Goal: Task Accomplishment & Management: Complete application form

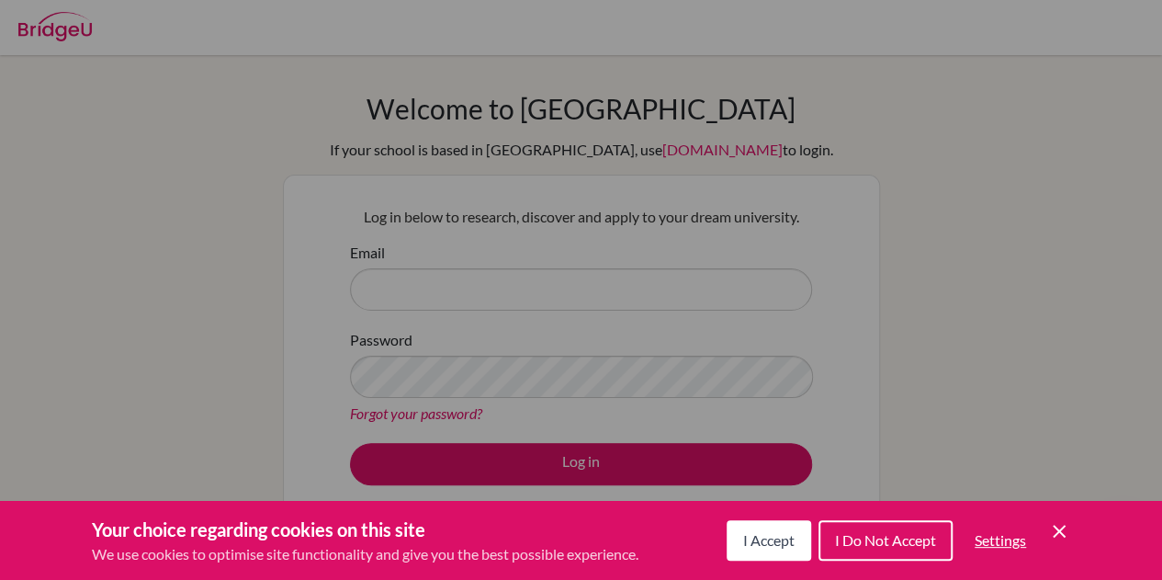
click at [785, 529] on button "I Accept" at bounding box center [769, 540] width 85 height 40
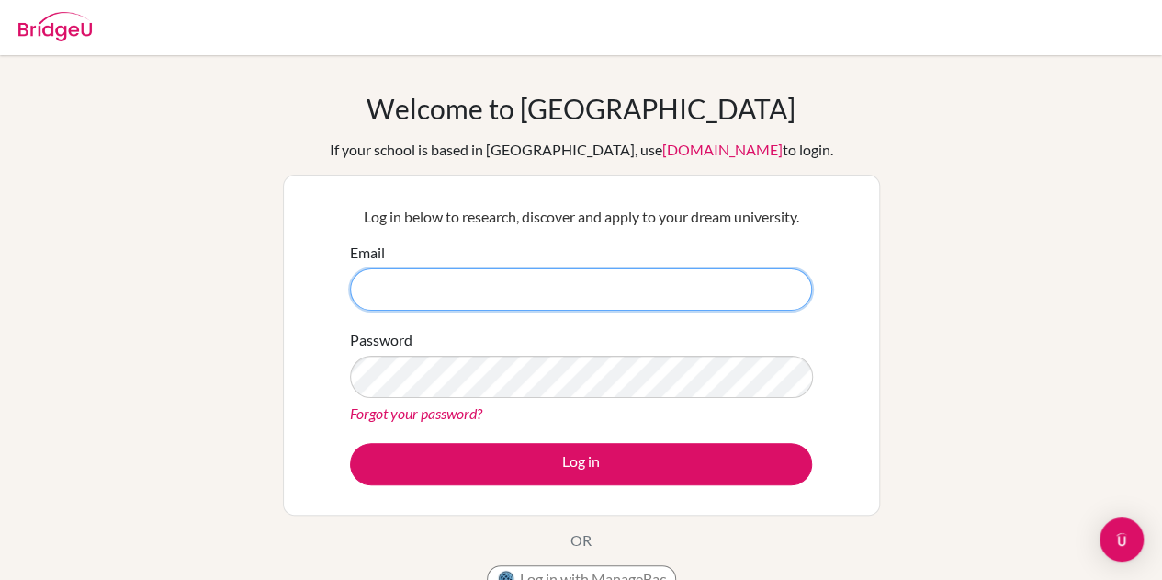
drag, startPoint x: 511, startPoint y: 290, endPoint x: 505, endPoint y: 282, distance: 9.9
click at [505, 282] on input "Email" at bounding box center [581, 289] width 462 height 42
type input "[EMAIL_ADDRESS][PERSON_NAME][DOMAIN_NAME]"
click at [350, 443] on button "Log in" at bounding box center [581, 464] width 462 height 42
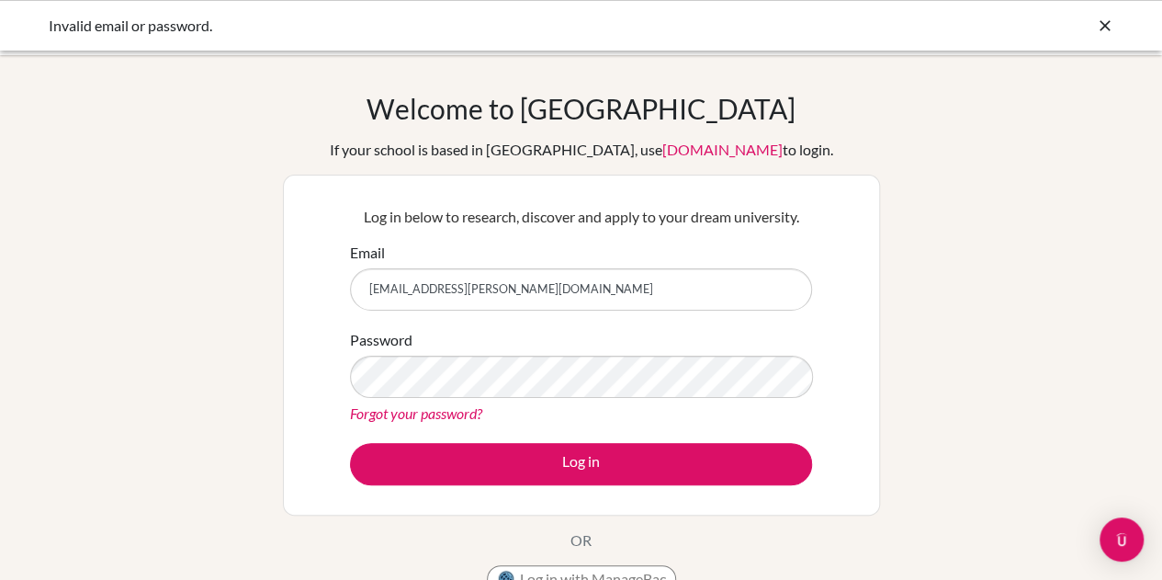
scroll to position [121, 0]
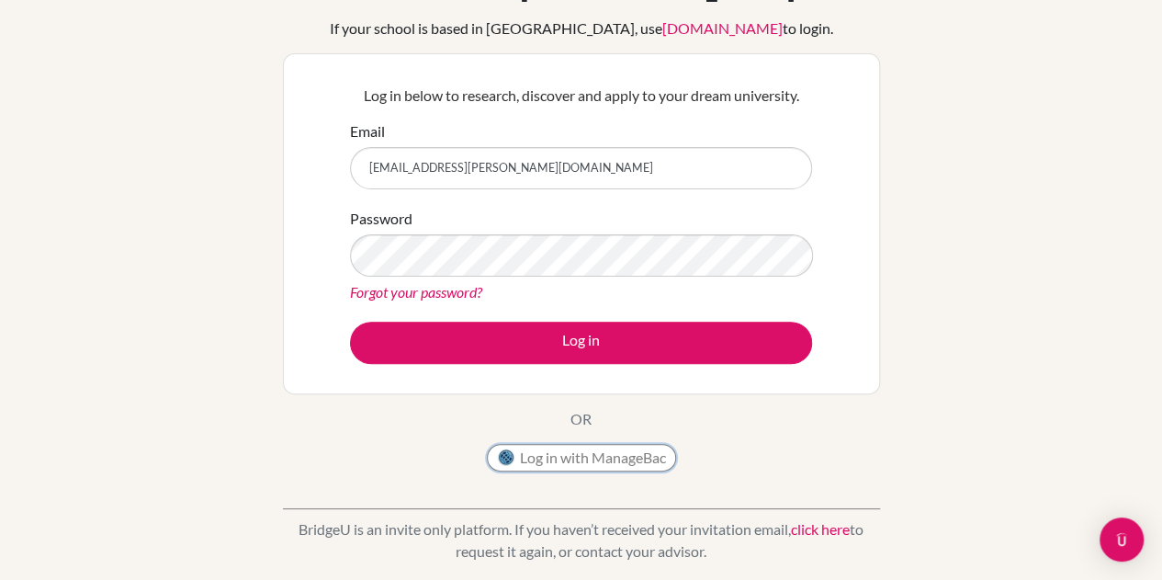
click at [583, 453] on button "Log in with ManageBac" at bounding box center [581, 458] width 189 height 28
